Goal: Task Accomplishment & Management: Manage account settings

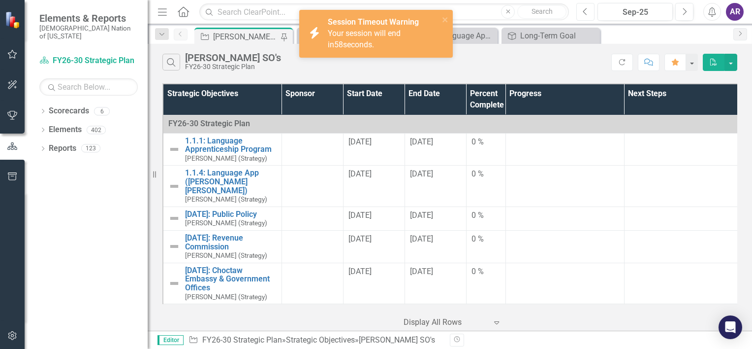
click at [586, 15] on icon "Previous" at bounding box center [585, 11] width 5 height 9
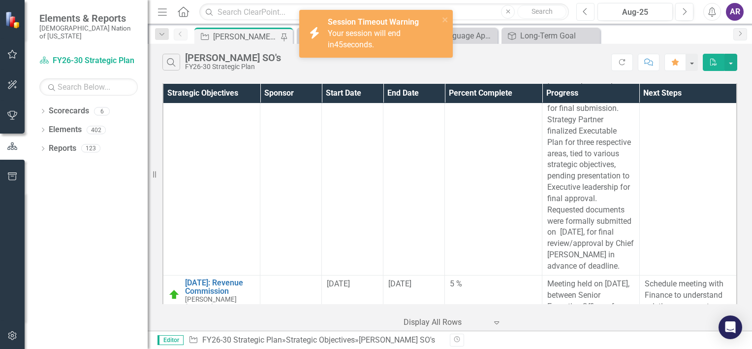
scroll to position [803, 0]
click at [237, 279] on link "[DATE]: Revenue Commission" at bounding box center [220, 287] width 70 height 17
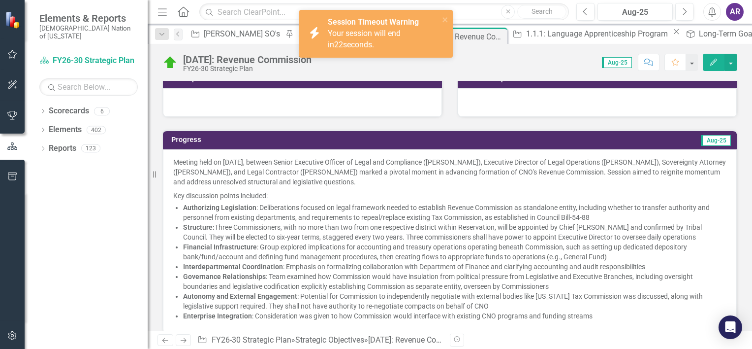
scroll to position [447, 0]
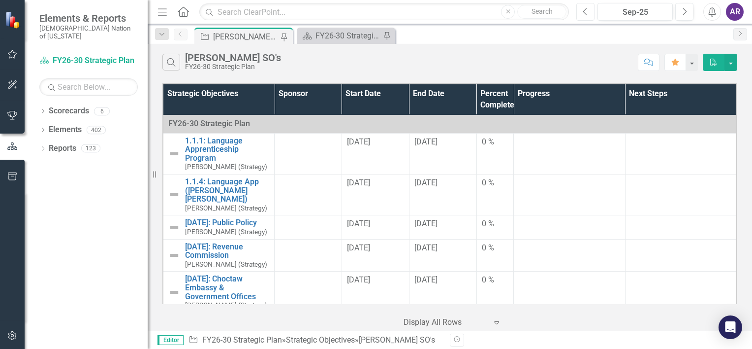
click at [588, 16] on icon "Previous" at bounding box center [585, 11] width 5 height 9
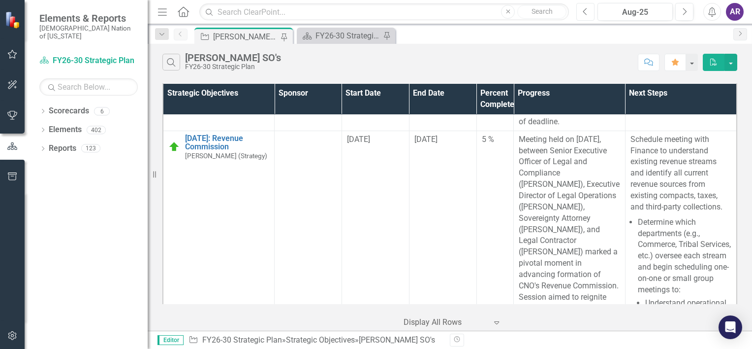
scroll to position [805, 0]
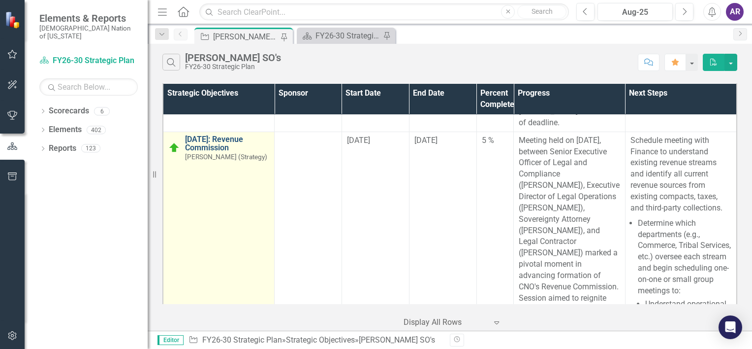
click at [225, 135] on link "[DATE]: Revenue Commission" at bounding box center [227, 143] width 84 height 17
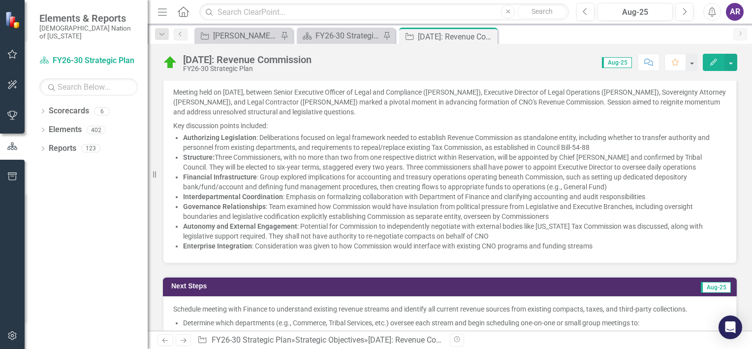
scroll to position [369, 0]
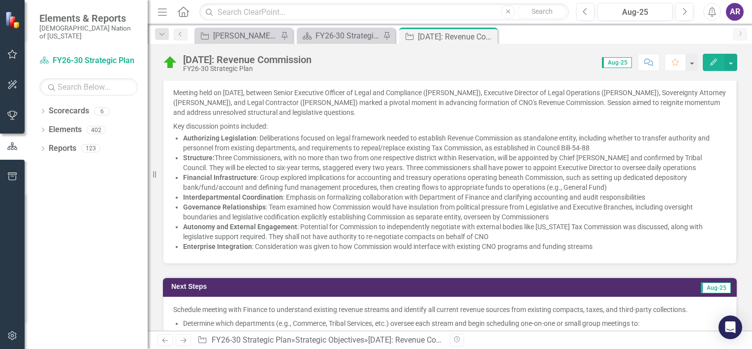
click at [336, 159] on li "Structure: Three Commissioners, with no more than two from one respective distr…" at bounding box center [455, 163] width 544 height 20
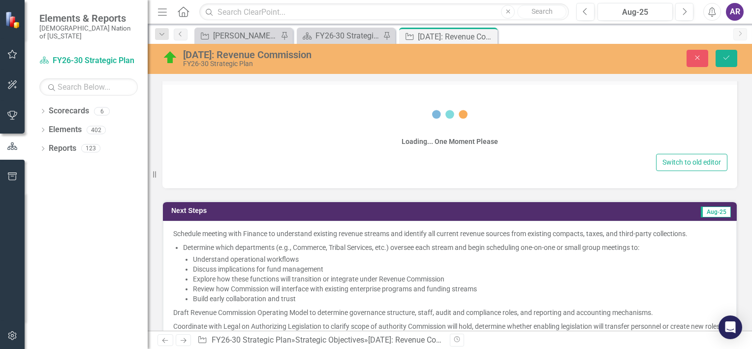
scroll to position [373, 0]
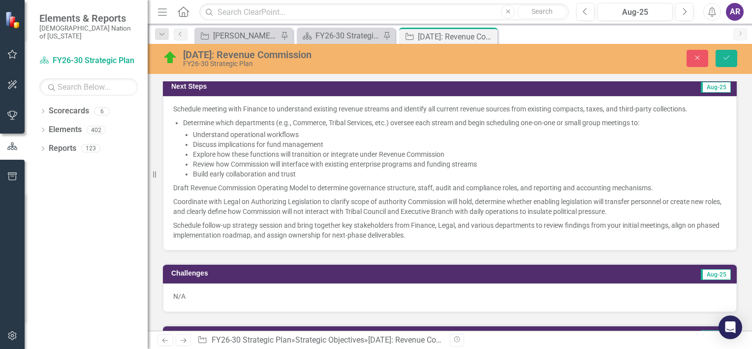
type textarea "<p>Meeting held on [DATE], between Senior Executive Officer of Legal and Compli…"
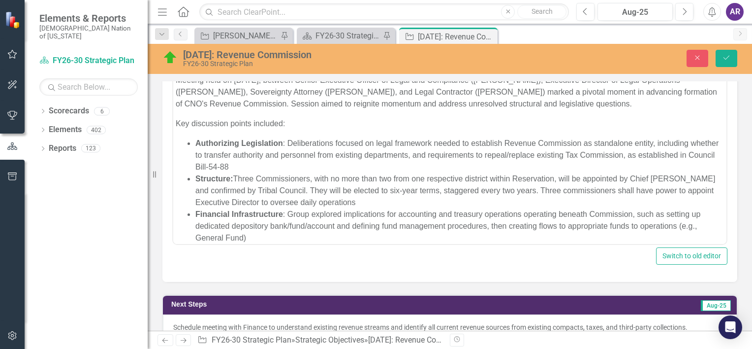
scroll to position [416, 0]
click at [698, 61] on button "Close" at bounding box center [698, 58] width 22 height 17
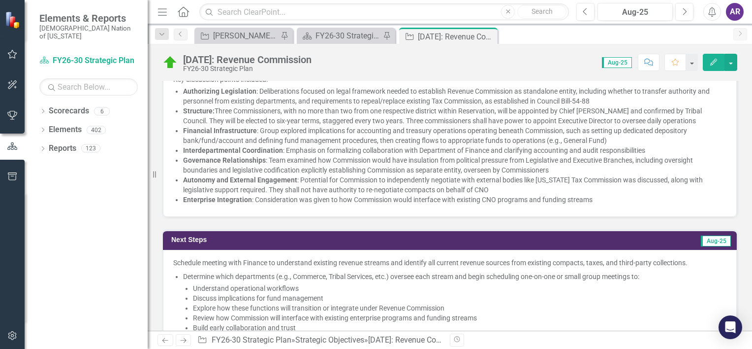
scroll to position [411, 0]
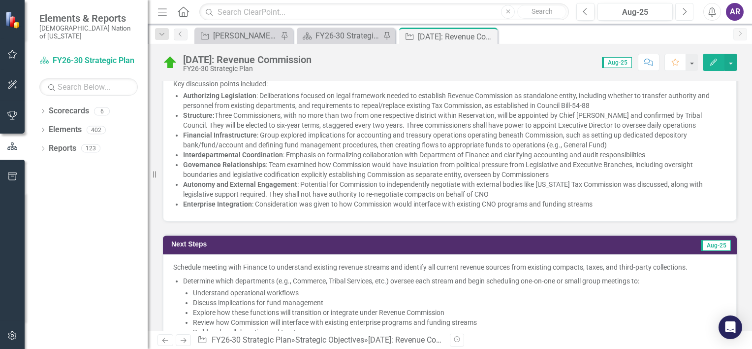
click at [684, 10] on icon "Next" at bounding box center [684, 11] width 5 height 9
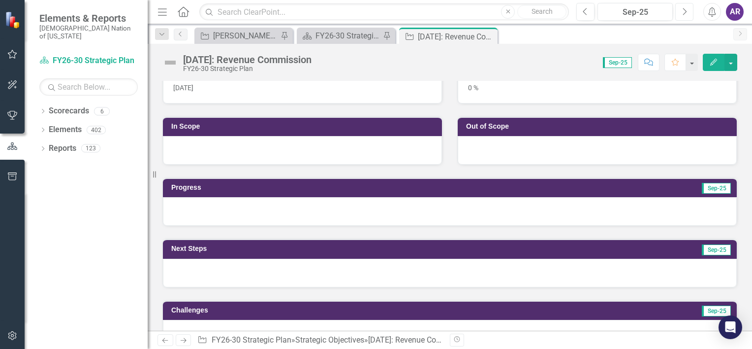
scroll to position [251, 0]
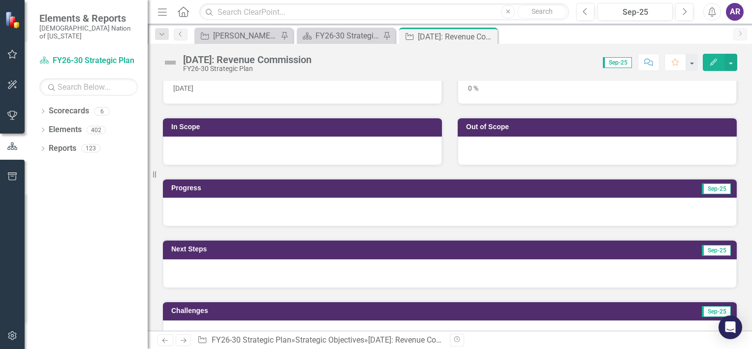
click at [495, 215] on div at bounding box center [450, 211] width 574 height 29
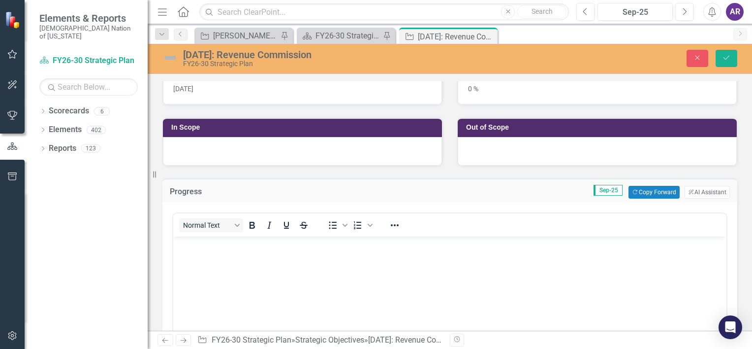
scroll to position [0, 0]
click at [634, 187] on button "Copy Forward Copy Forward" at bounding box center [654, 192] width 51 height 13
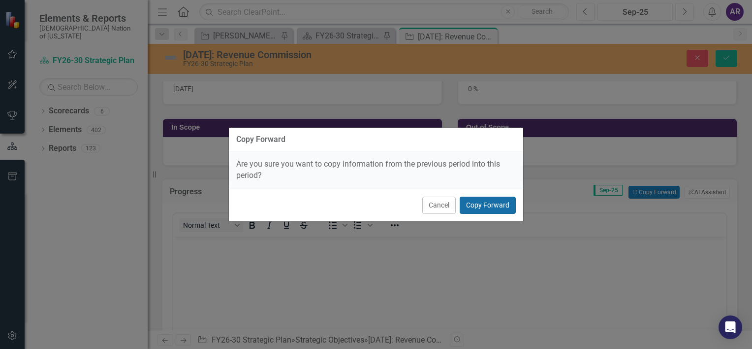
click at [489, 205] on button "Copy Forward" at bounding box center [488, 204] width 56 height 17
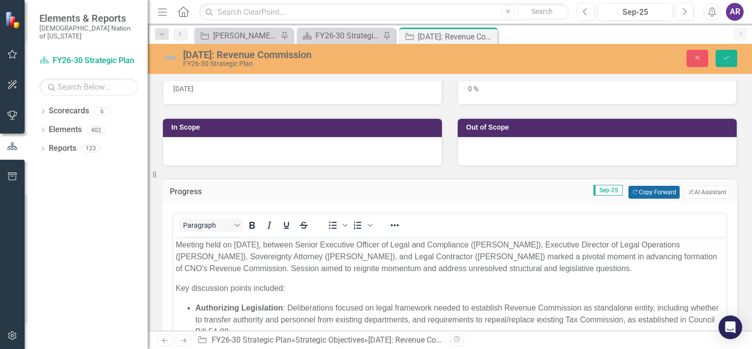
scroll to position [370, 0]
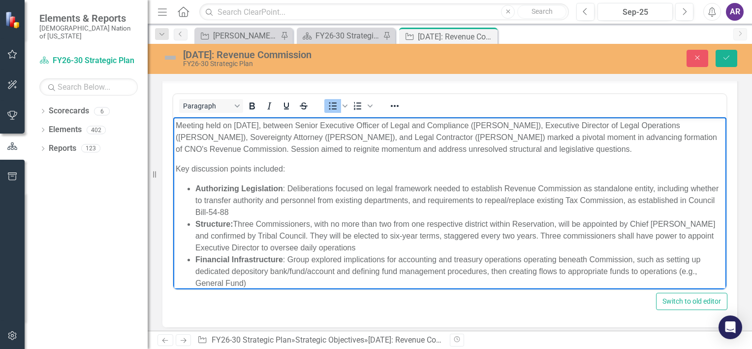
drag, startPoint x: 491, startPoint y: 210, endPoint x: 380, endPoint y: 215, distance: 111.9
click at [380, 215] on li "Authorizing Legislation : Deliberations focused on legal framework needed to es…" at bounding box center [459, 200] width 529 height 35
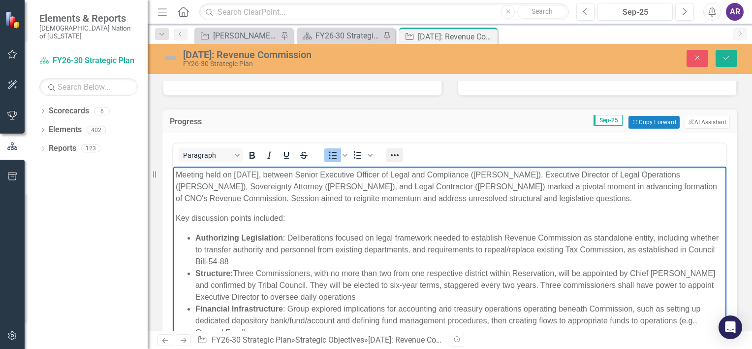
click at [390, 153] on icon "Reveal or hide additional toolbar items" at bounding box center [395, 155] width 12 height 12
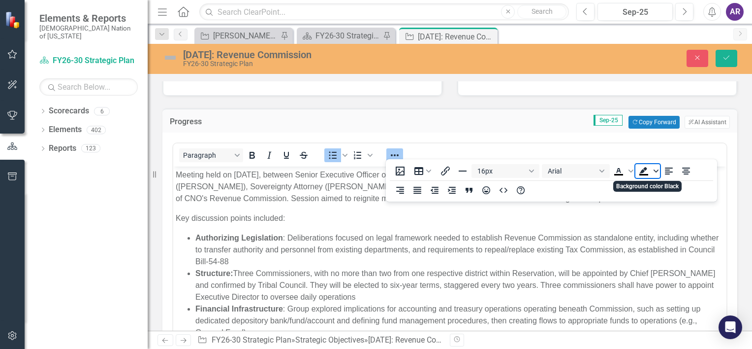
click at [656, 172] on icon "Background color Black" at bounding box center [656, 170] width 5 height 5
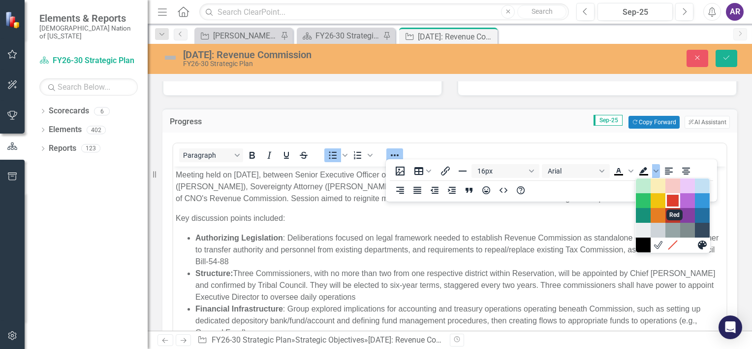
click at [674, 202] on div "Red" at bounding box center [673, 200] width 12 height 12
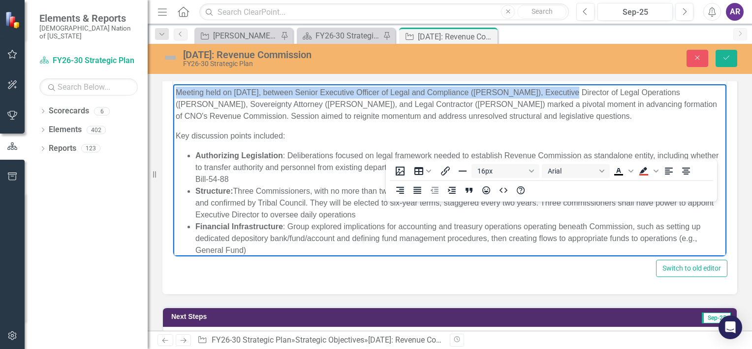
scroll to position [210, 0]
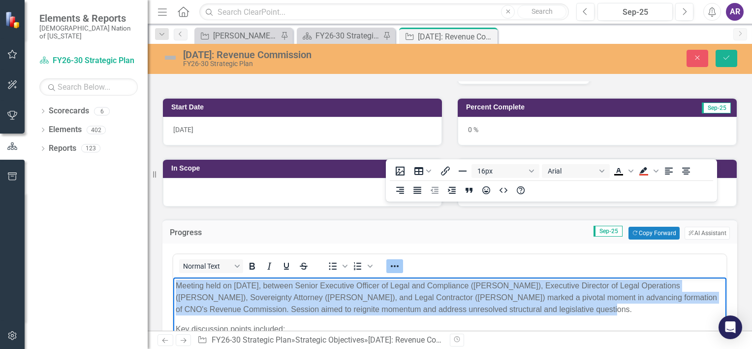
drag, startPoint x: 174, startPoint y: 285, endPoint x: 567, endPoint y: 309, distance: 393.6
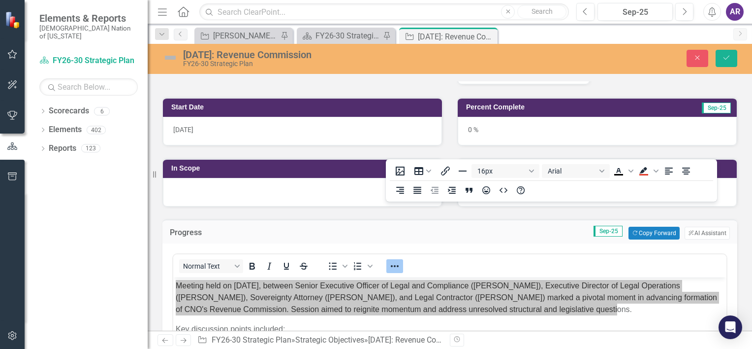
click at [514, 223] on div "Progress Sep-25 Copy Forward Copy Forward ClearPoint AI AI Assistant" at bounding box center [449, 231] width 575 height 24
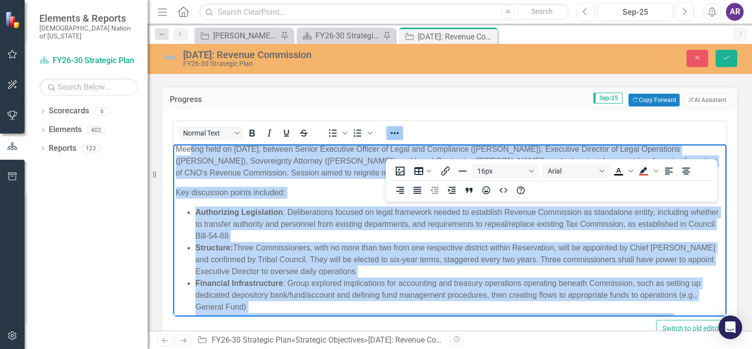
scroll to position [0, 0]
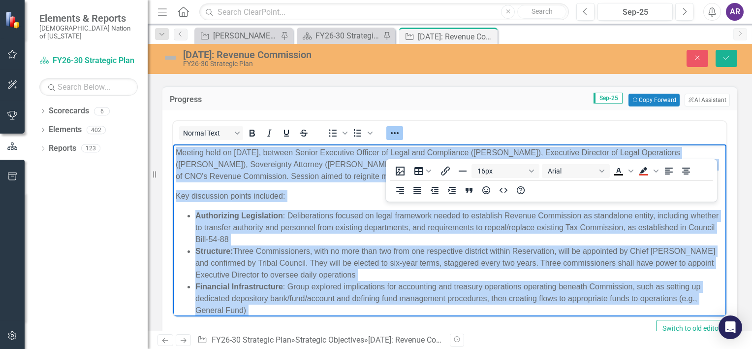
drag, startPoint x: 676, startPoint y: 300, endPoint x: 171, endPoint y: 154, distance: 525.5
click at [173, 154] on html "Meeting held on [DATE], between Senior Executive Officer of Legal and Complianc…" at bounding box center [449, 276] width 553 height 265
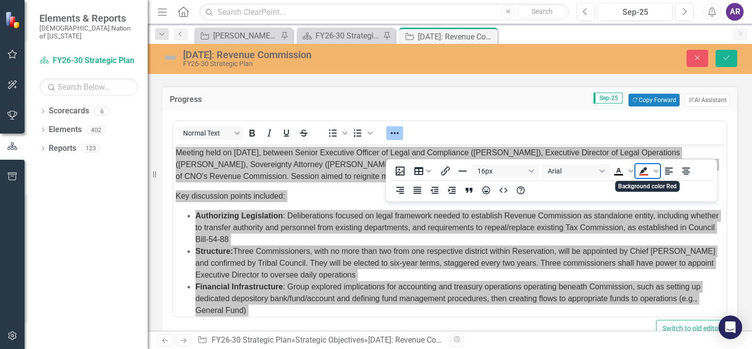
click at [641, 173] on icon "Background color Red" at bounding box center [644, 170] width 8 height 6
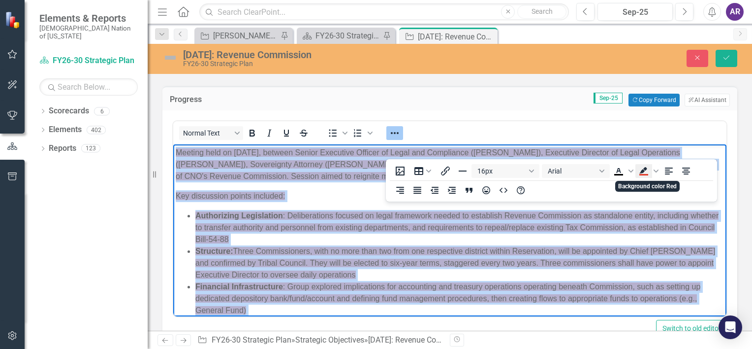
scroll to position [2, 0]
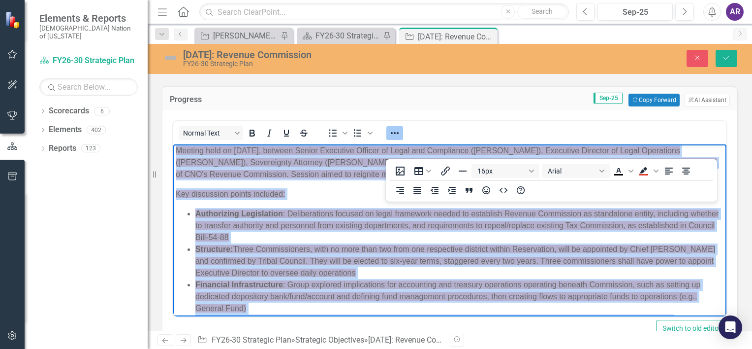
click at [580, 230] on li "Authorizing Legislation : Deliberations focused on legal framework needed to es…" at bounding box center [459, 225] width 529 height 35
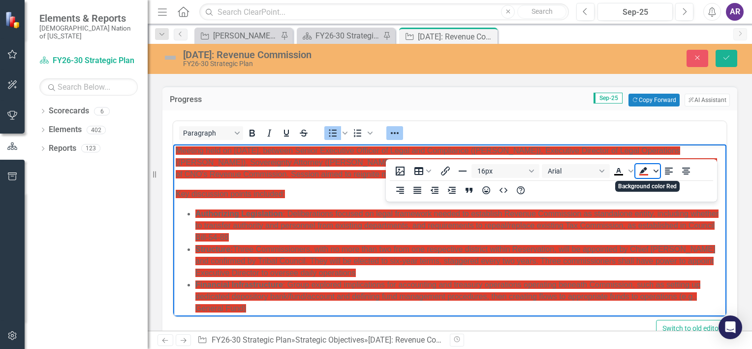
click at [656, 174] on span "Background color Red" at bounding box center [656, 171] width 8 height 14
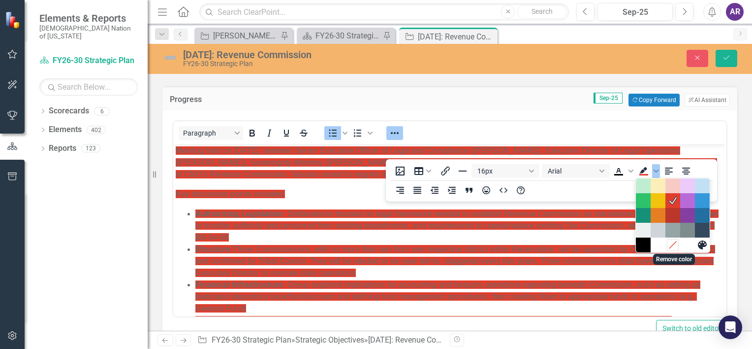
click at [675, 245] on icon "Remove color" at bounding box center [673, 244] width 9 height 9
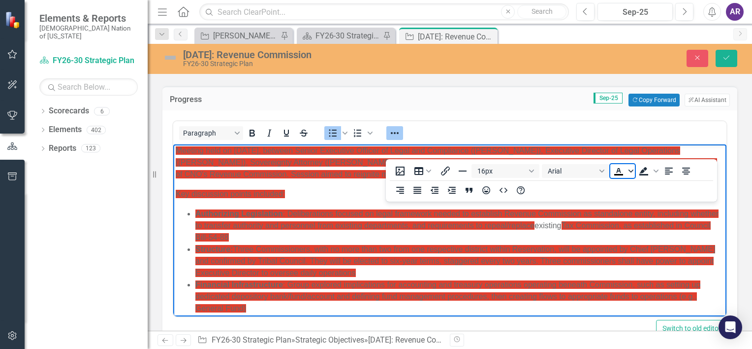
click at [630, 173] on icon "Text color Black" at bounding box center [631, 170] width 5 height 5
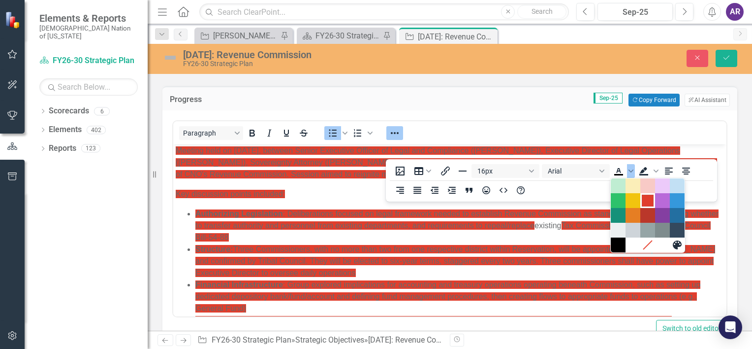
click at [648, 204] on div "Red" at bounding box center [648, 200] width 12 height 12
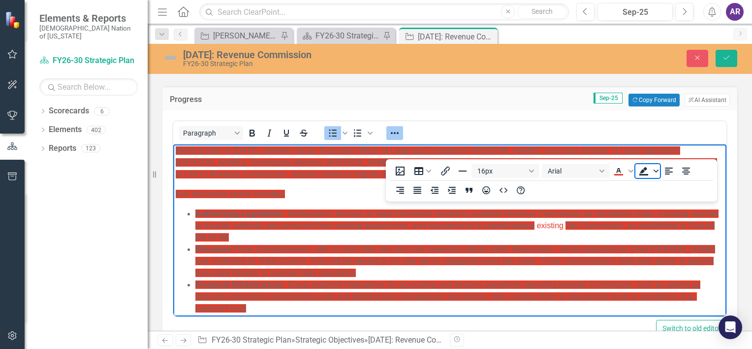
click at [654, 174] on span "Background color" at bounding box center [656, 171] width 8 height 14
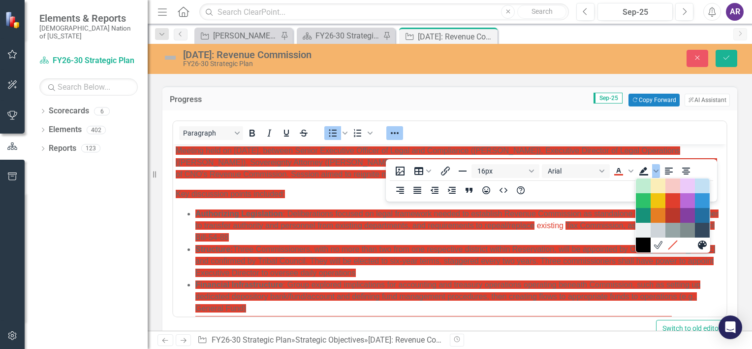
click at [497, 242] on li "Authorizing Legislation : Deliberations focused on legal framework needed to es…" at bounding box center [459, 225] width 529 height 35
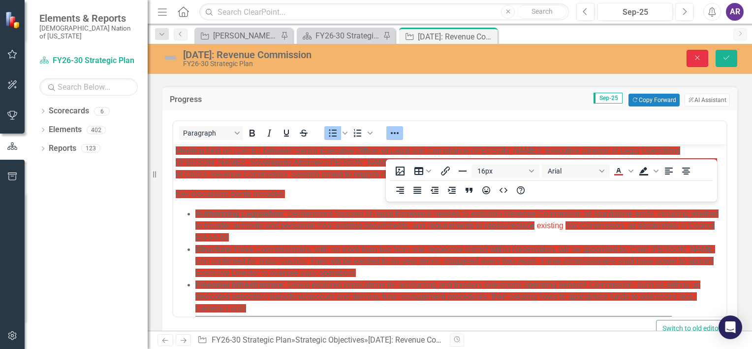
click at [696, 55] on icon "Close" at bounding box center [697, 57] width 9 height 7
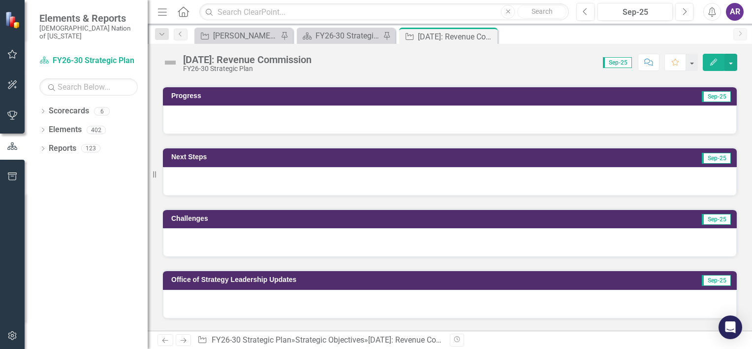
click at [455, 181] on div at bounding box center [450, 181] width 574 height 29
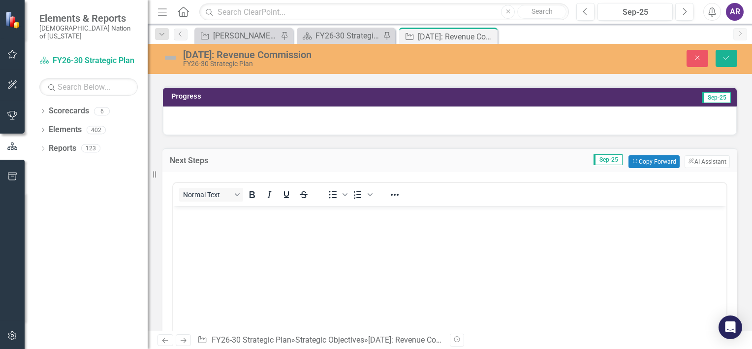
scroll to position [0, 0]
click at [658, 156] on button "Copy Forward Copy Forward" at bounding box center [654, 161] width 51 height 13
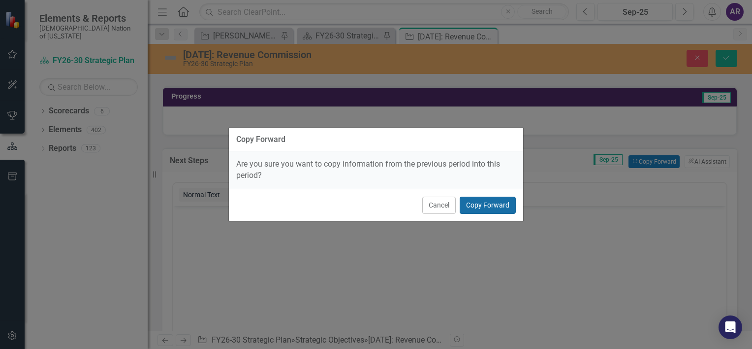
click at [508, 203] on button "Copy Forward" at bounding box center [488, 204] width 56 height 17
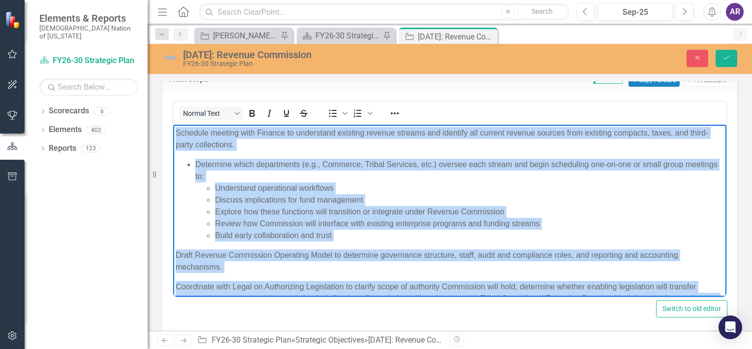
drag, startPoint x: 560, startPoint y: 283, endPoint x: 171, endPoint y: 131, distance: 417.5
click at [173, 131] on html "Schedule meeting with Finance to understand existing revenue streams and identi…" at bounding box center [449, 240] width 553 height 233
click at [390, 107] on icon "Reveal or hide additional toolbar items" at bounding box center [395, 113] width 12 height 12
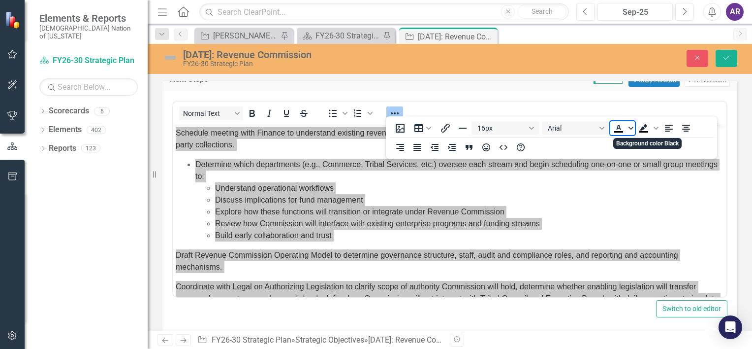
click at [630, 131] on span "Text color Black" at bounding box center [631, 128] width 8 height 14
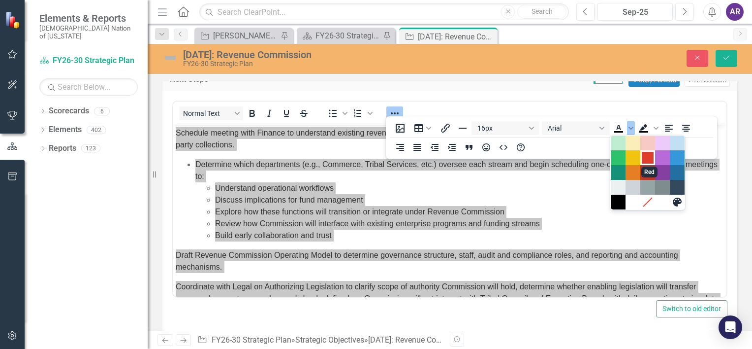
click at [647, 158] on div "Red" at bounding box center [648, 158] width 12 height 12
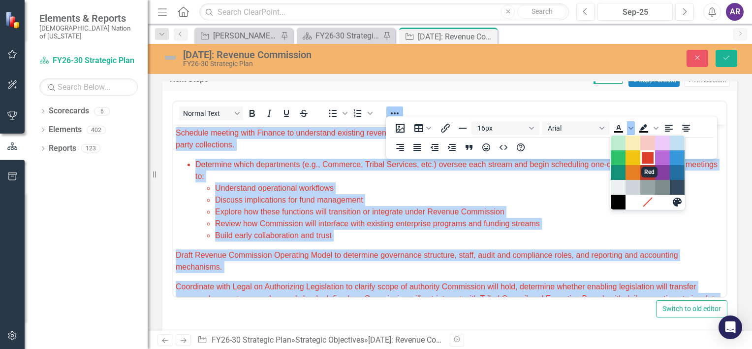
scroll to position [2, 0]
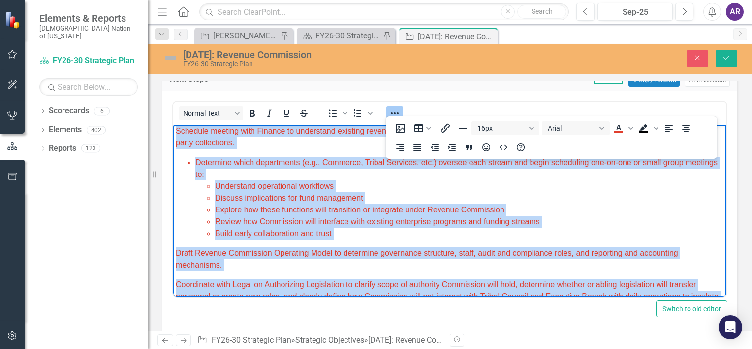
click at [590, 198] on li "Discuss implications for fund management" at bounding box center [469, 198] width 509 height 12
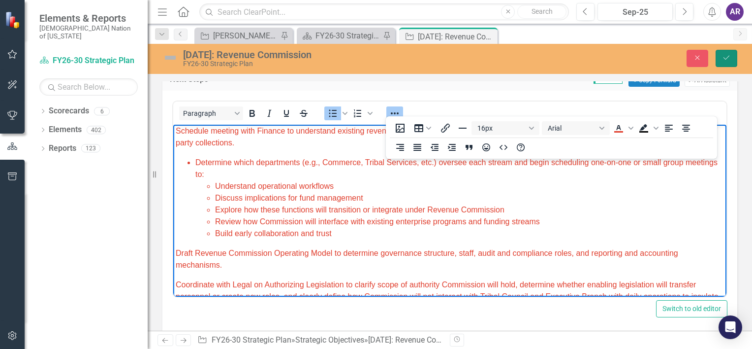
click at [728, 61] on icon "Save" at bounding box center [726, 57] width 9 height 7
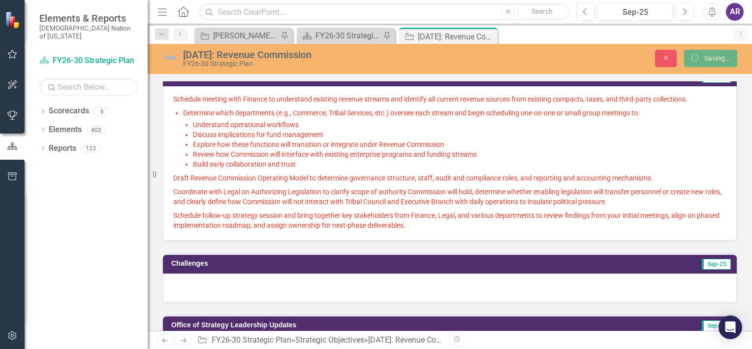
scroll to position [335, 0]
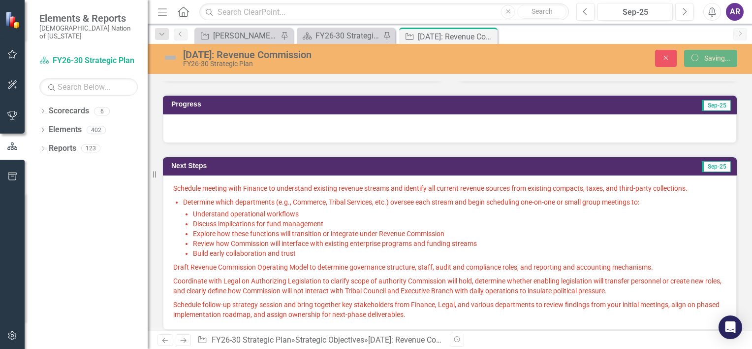
click at [501, 115] on div at bounding box center [450, 128] width 574 height 29
click at [619, 132] on div at bounding box center [450, 128] width 574 height 29
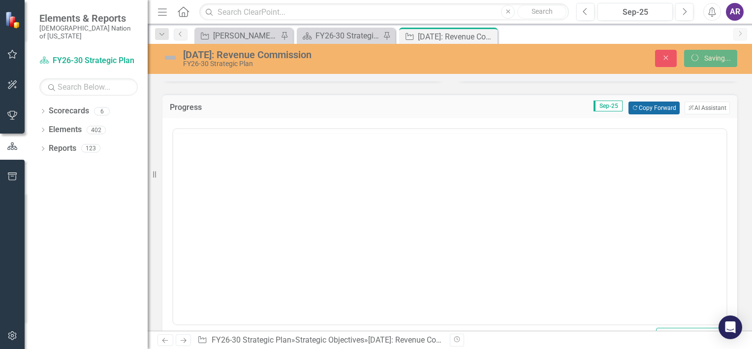
click at [646, 104] on button "Copy Forward Copy Forward" at bounding box center [654, 107] width 51 height 13
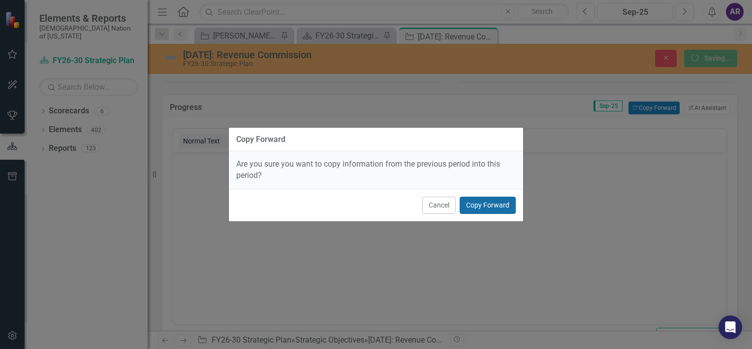
click at [484, 205] on button "Copy Forward" at bounding box center [488, 204] width 56 height 17
click at [502, 203] on button "Copy Forward" at bounding box center [488, 204] width 56 height 17
click at [510, 203] on button "Copy Forward" at bounding box center [488, 204] width 56 height 17
click at [449, 202] on button "Cancel" at bounding box center [438, 204] width 33 height 17
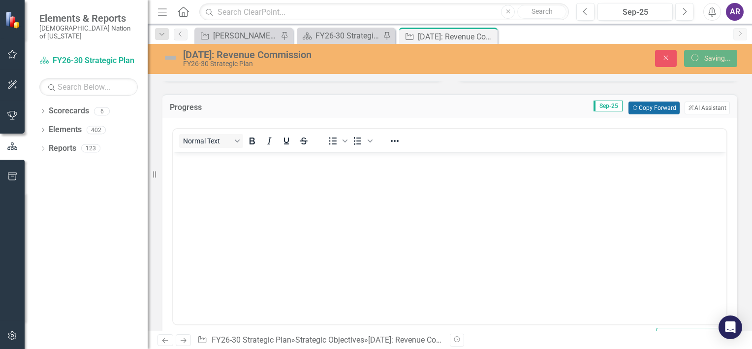
click at [658, 108] on button "Copy Forward Copy Forward" at bounding box center [654, 107] width 51 height 13
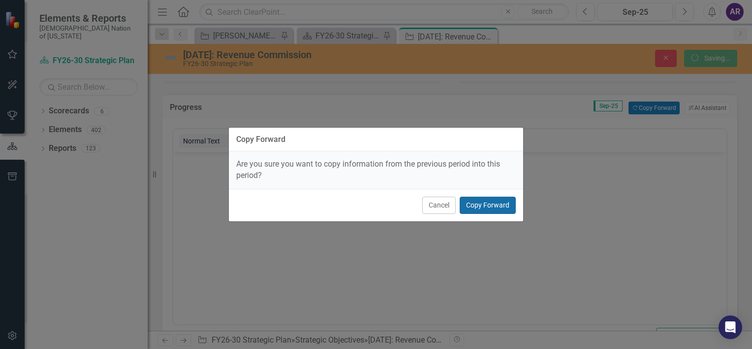
click at [484, 208] on button "Copy Forward" at bounding box center [488, 204] width 56 height 17
click at [489, 207] on button "Copy Forward" at bounding box center [488, 204] width 56 height 17
click at [489, 210] on body "Rich Text Area. Press ALT-0 for help." at bounding box center [449, 226] width 553 height 148
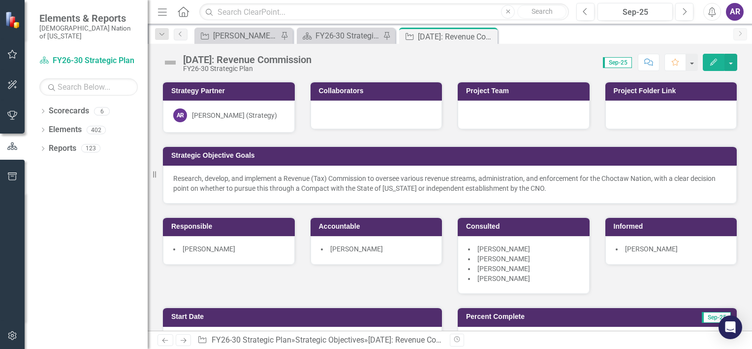
scroll to position [317, 0]
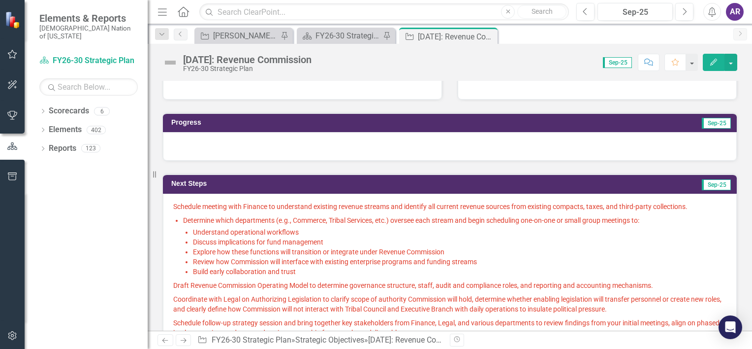
click at [592, 146] on div at bounding box center [450, 146] width 574 height 29
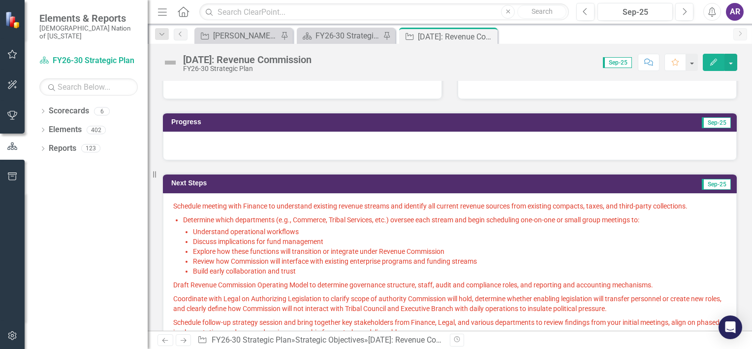
click at [592, 146] on div at bounding box center [450, 145] width 574 height 29
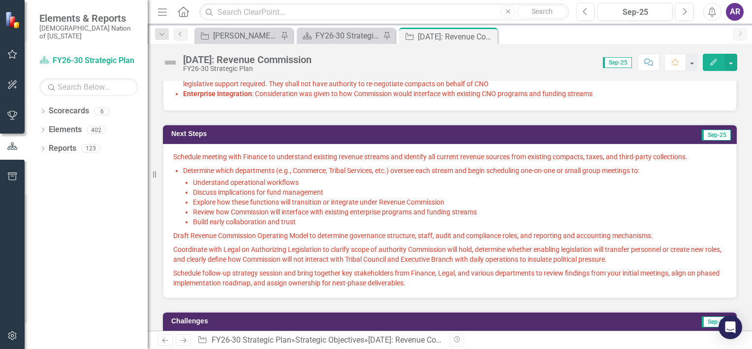
scroll to position [522, 0]
